Goal: Task Accomplishment & Management: Manage account settings

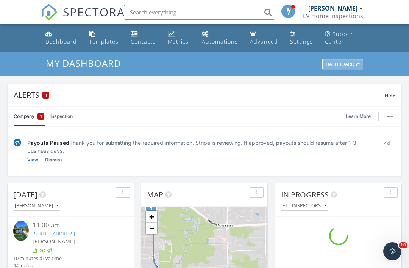
click at [356, 66] on div "Dashboards" at bounding box center [343, 64] width 34 height 5
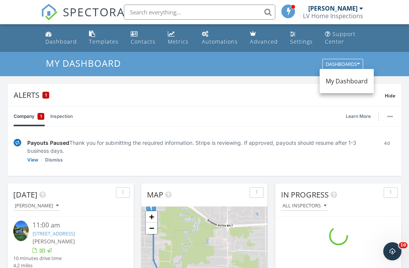
click at [341, 84] on span "My Dashboard" at bounding box center [347, 81] width 42 height 8
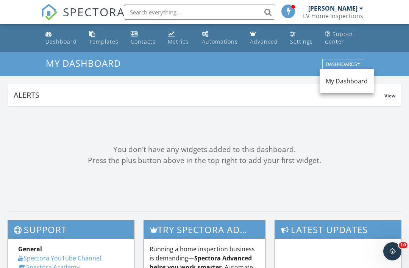
click at [348, 81] on span "My Dashboard" at bounding box center [347, 81] width 42 height 8
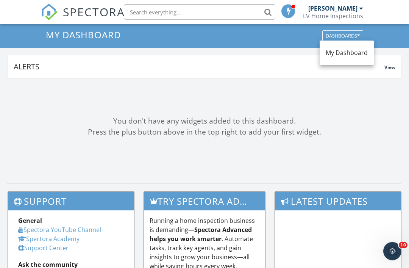
scroll to position [17, 0]
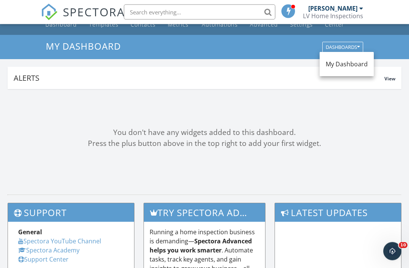
click at [392, 78] on span "View" at bounding box center [390, 79] width 11 height 6
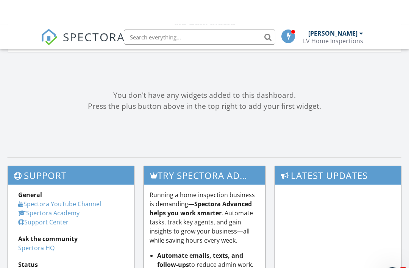
scroll to position [0, 0]
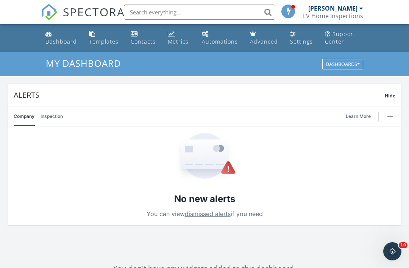
click at [363, 9] on div at bounding box center [362, 8] width 4 height 6
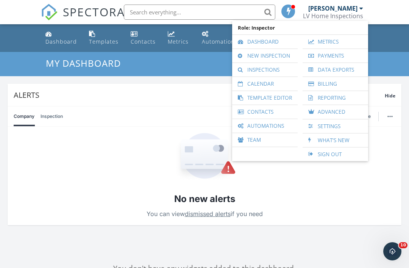
click at [274, 43] on link "Dashboard" at bounding box center [265, 42] width 58 height 14
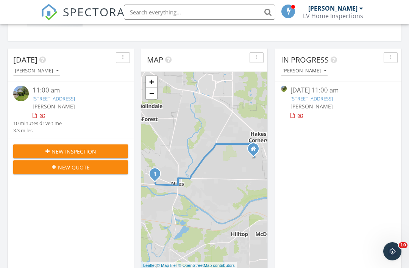
scroll to position [186, 0]
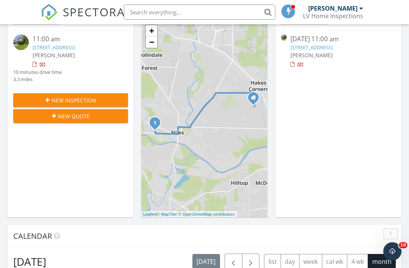
click at [75, 50] on link "22 N Clover Ave, Niles, OH 44446" at bounding box center [54, 47] width 42 height 7
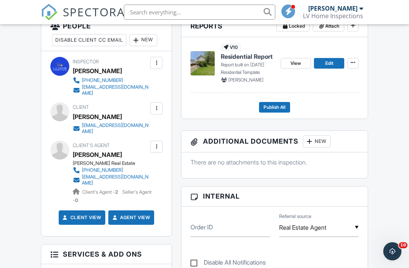
click at [158, 102] on div at bounding box center [156, 108] width 12 height 12
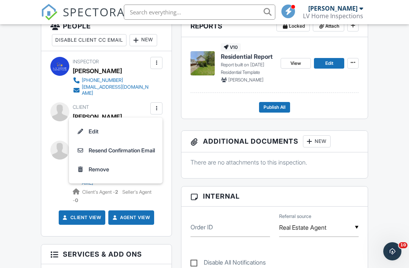
click at [138, 125] on li "Edit" at bounding box center [116, 131] width 85 height 19
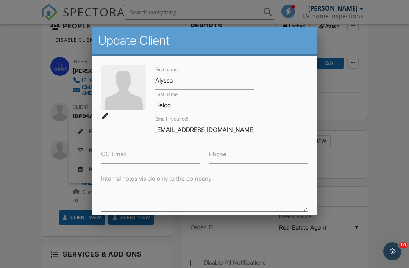
click at [222, 157] on label "Phone" at bounding box center [217, 154] width 17 height 8
click at [222, 157] on input "Phone" at bounding box center [258, 154] width 99 height 19
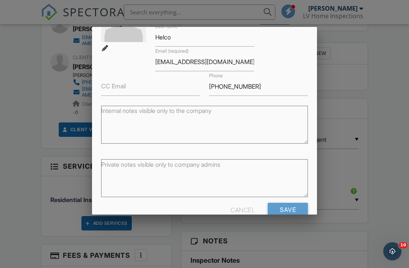
scroll to position [67, 0]
type input "330-787-5129"
click at [290, 210] on input "Save" at bounding box center [288, 210] width 40 height 14
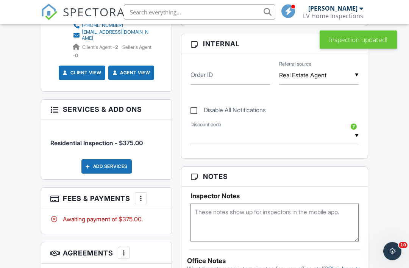
scroll to position [373, 0]
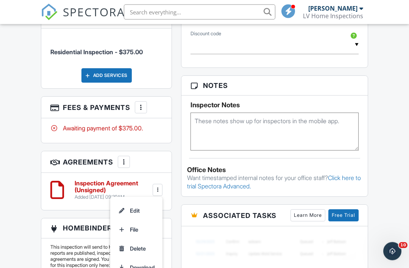
scroll to position [457, 0]
click at [21, 208] on div "Dashboard Templates Contacts Metrics Automations Advanced Settings Support Cent…" at bounding box center [204, 92] width 409 height 1051
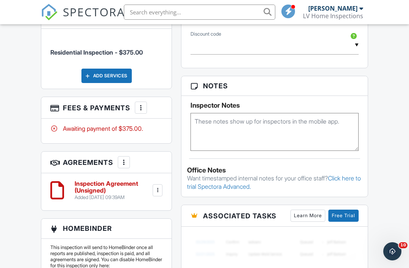
click at [125, 158] on div at bounding box center [124, 162] width 8 height 8
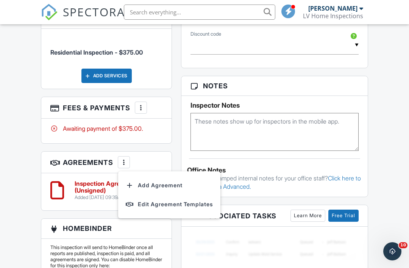
click at [25, 196] on div "Dashboard Templates Contacts Metrics Automations Advanced Settings Support Cent…" at bounding box center [204, 92] width 409 height 1051
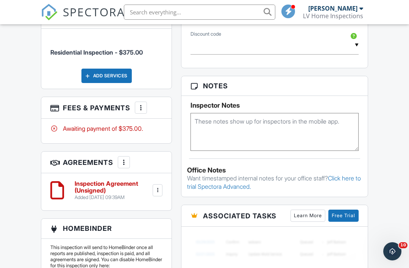
click at [110, 180] on h6 "Inspection Agreement (Unsigned)" at bounding box center [113, 186] width 77 height 13
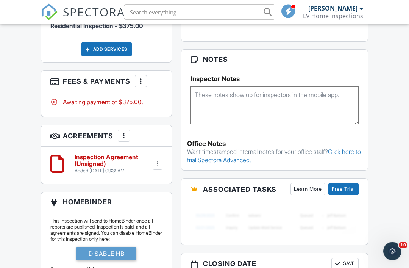
scroll to position [484, 0]
click at [162, 158] on div at bounding box center [158, 164] width 10 height 12
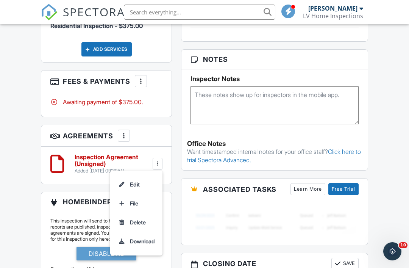
click at [33, 225] on div "Dashboard Templates Contacts Metrics Automations Advanced Settings Support Cent…" at bounding box center [204, 66] width 409 height 1051
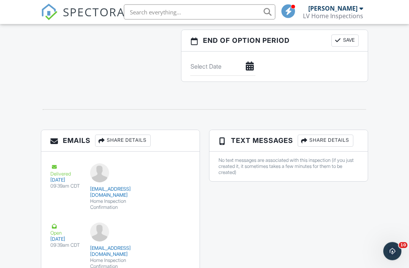
scroll to position [770, 0]
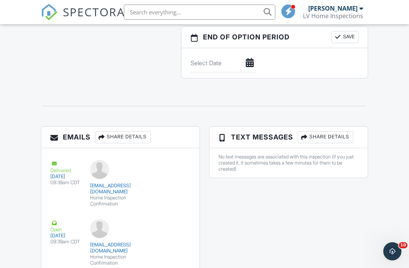
click at [335, 137] on div "Share Details" at bounding box center [326, 137] width 56 height 12
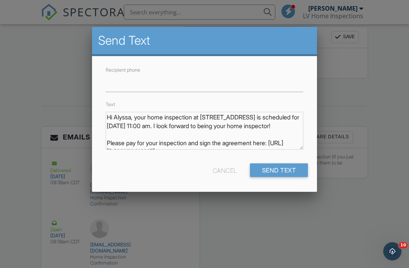
click at [263, 205] on div at bounding box center [204, 129] width 409 height 335
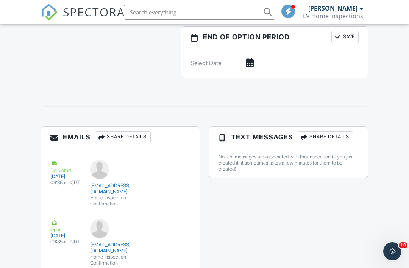
click at [270, 158] on div "No text messages are associated with this inspection (if you just created it, i…" at bounding box center [289, 163] width 140 height 18
click at [271, 138] on h3 "Text Messages Share Details" at bounding box center [289, 138] width 158 height 22
click at [314, 138] on div "Share Details" at bounding box center [326, 137] width 56 height 12
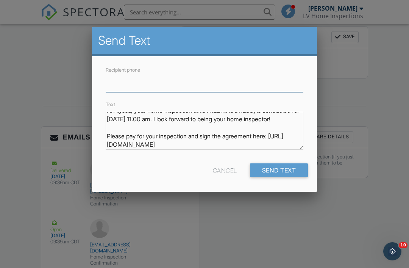
scroll to position [14, 0]
click at [258, 90] on input "Recipient phone" at bounding box center [205, 83] width 198 height 19
type input "330-787-5129"
click at [278, 172] on input "Send Text" at bounding box center [279, 170] width 58 height 14
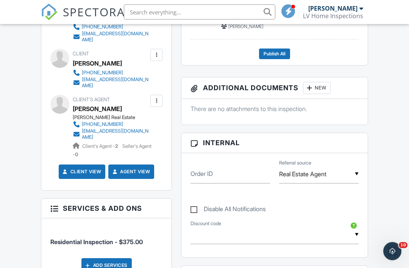
scroll to position [266, 0]
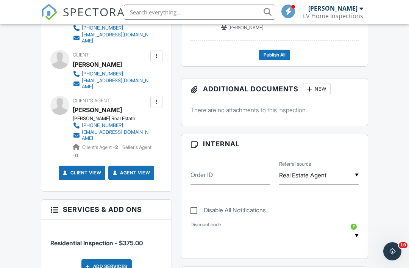
click at [155, 52] on div at bounding box center [157, 56] width 8 height 8
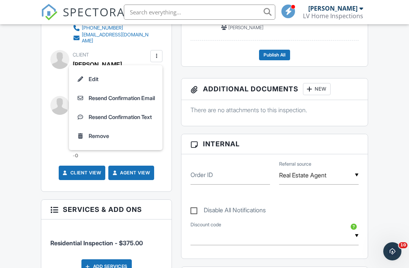
click at [142, 113] on li "Resend Confirmation Text" at bounding box center [116, 117] width 85 height 19
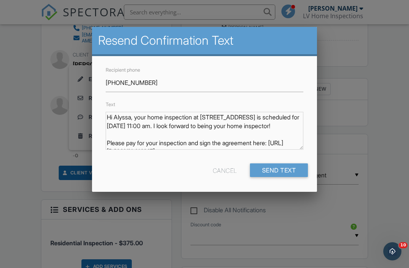
click at [273, 171] on input "Send Text" at bounding box center [279, 170] width 58 height 14
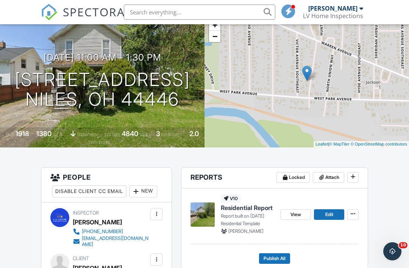
scroll to position [61, 0]
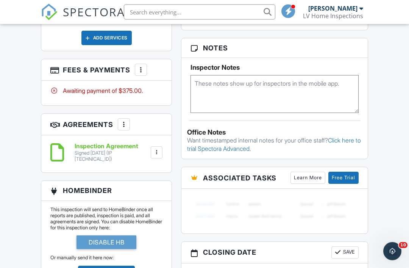
scroll to position [493, 0]
